Goal: Task Accomplishment & Management: Manage account settings

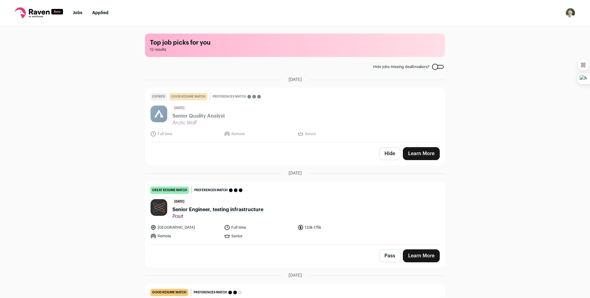
click at [78, 13] on link "Jobs" at bounding box center [78, 13] width 10 height 4
click at [32, 11] on icon at bounding box center [39, 12] width 21 height 6
click at [38, 14] on icon at bounding box center [39, 12] width 48 height 11
click at [80, 11] on link "Jobs" at bounding box center [78, 13] width 10 height 4
click at [569, 14] on img "Open dropdown" at bounding box center [571, 13] width 10 height 10
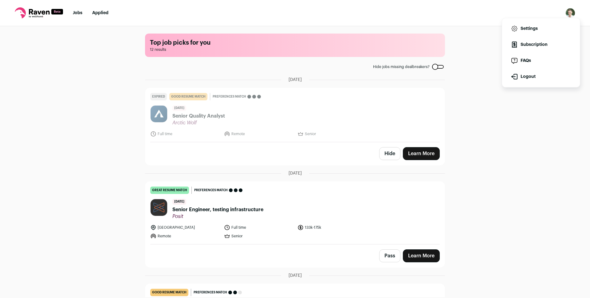
click at [530, 43] on link "Subscription" at bounding box center [541, 44] width 68 height 15
click at [80, 14] on link "Jobs" at bounding box center [78, 13] width 10 height 4
click at [77, 14] on link "Jobs" at bounding box center [78, 13] width 10 height 4
click at [159, 50] on span "12 results" at bounding box center [295, 49] width 290 height 5
click at [152, 39] on h1 "Top job picks for you" at bounding box center [295, 42] width 290 height 9
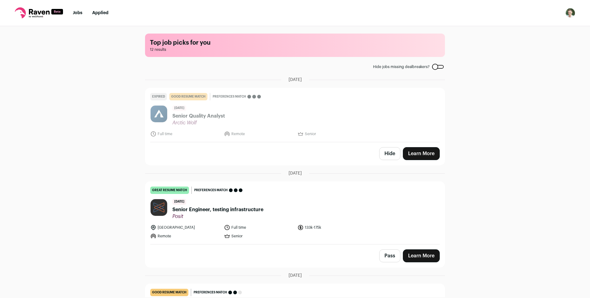
click at [573, 16] on img "Open dropdown" at bounding box center [571, 13] width 10 height 10
click at [525, 28] on link "Settings" at bounding box center [541, 28] width 68 height 15
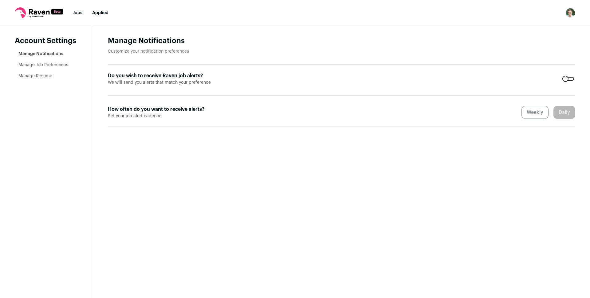
click at [568, 79] on div at bounding box center [569, 79] width 12 height 4
click at [537, 112] on div "Weekly Daily" at bounding box center [549, 112] width 54 height 13
click at [567, 114] on div "Weekly Daily" at bounding box center [549, 112] width 54 height 13
click at [532, 112] on div "Weekly Daily" at bounding box center [549, 112] width 54 height 13
click at [50, 65] on link "Manage Job Preferences" at bounding box center [43, 65] width 50 height 4
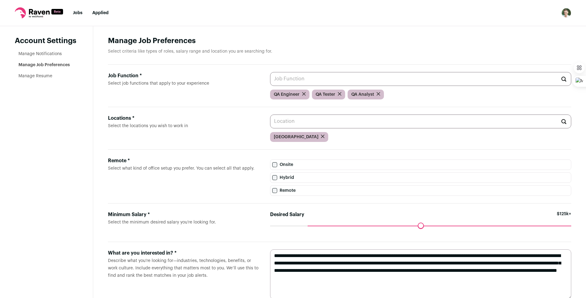
scroll to position [18, 0]
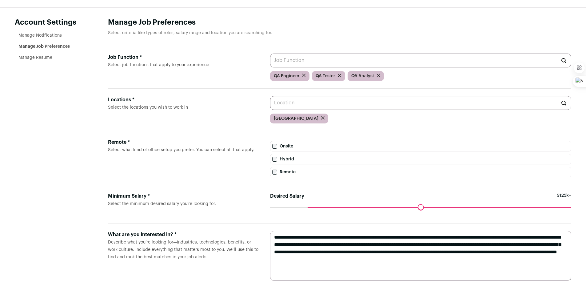
click at [46, 58] on link "Manage Resume" at bounding box center [35, 57] width 34 height 4
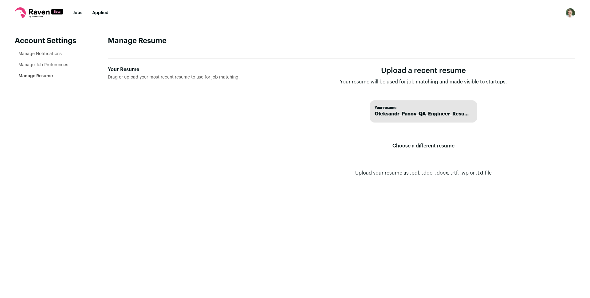
click at [418, 144] on label "Choose a different resume" at bounding box center [424, 145] width 62 height 17
click at [0, 0] on input "Your Resume Drag or upload your most recent resume to use for job matching." at bounding box center [0, 0] width 0 height 0
click at [39, 53] on link "Manage Notifications" at bounding box center [39, 54] width 43 height 4
